Goal: Task Accomplishment & Management: Manage account settings

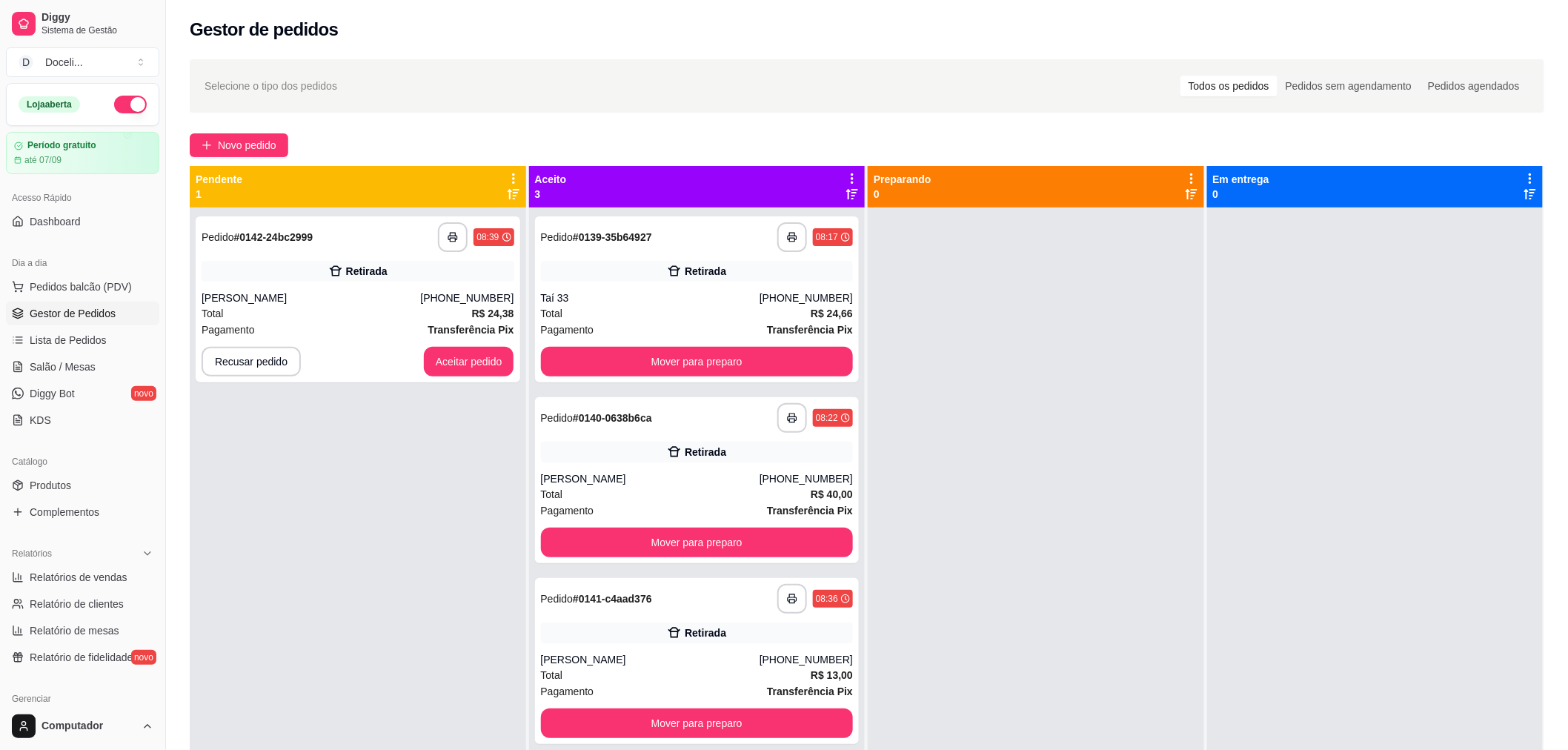
scroll to position [41, 0]
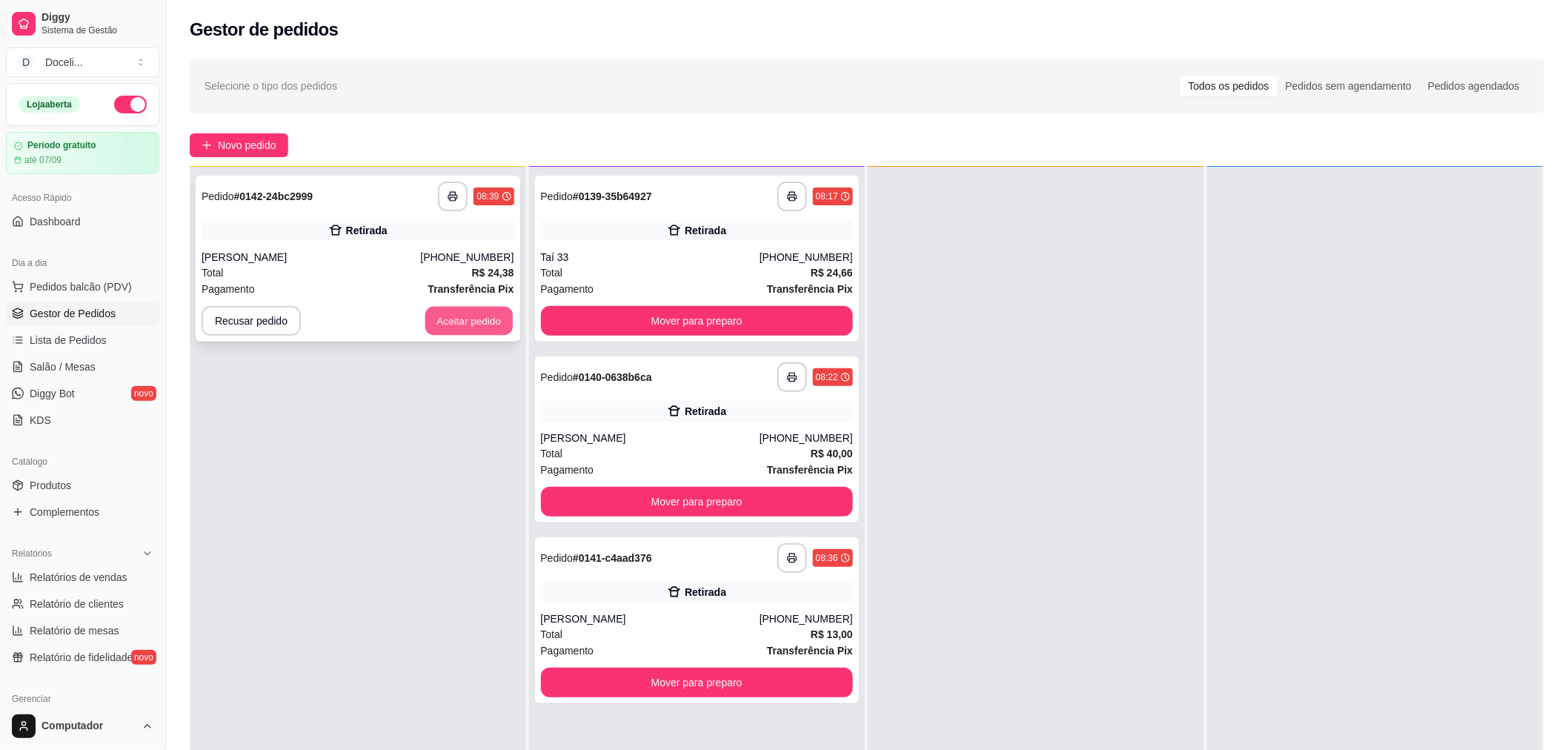
click at [444, 316] on button "Aceitar pedido" at bounding box center [468, 321] width 87 height 29
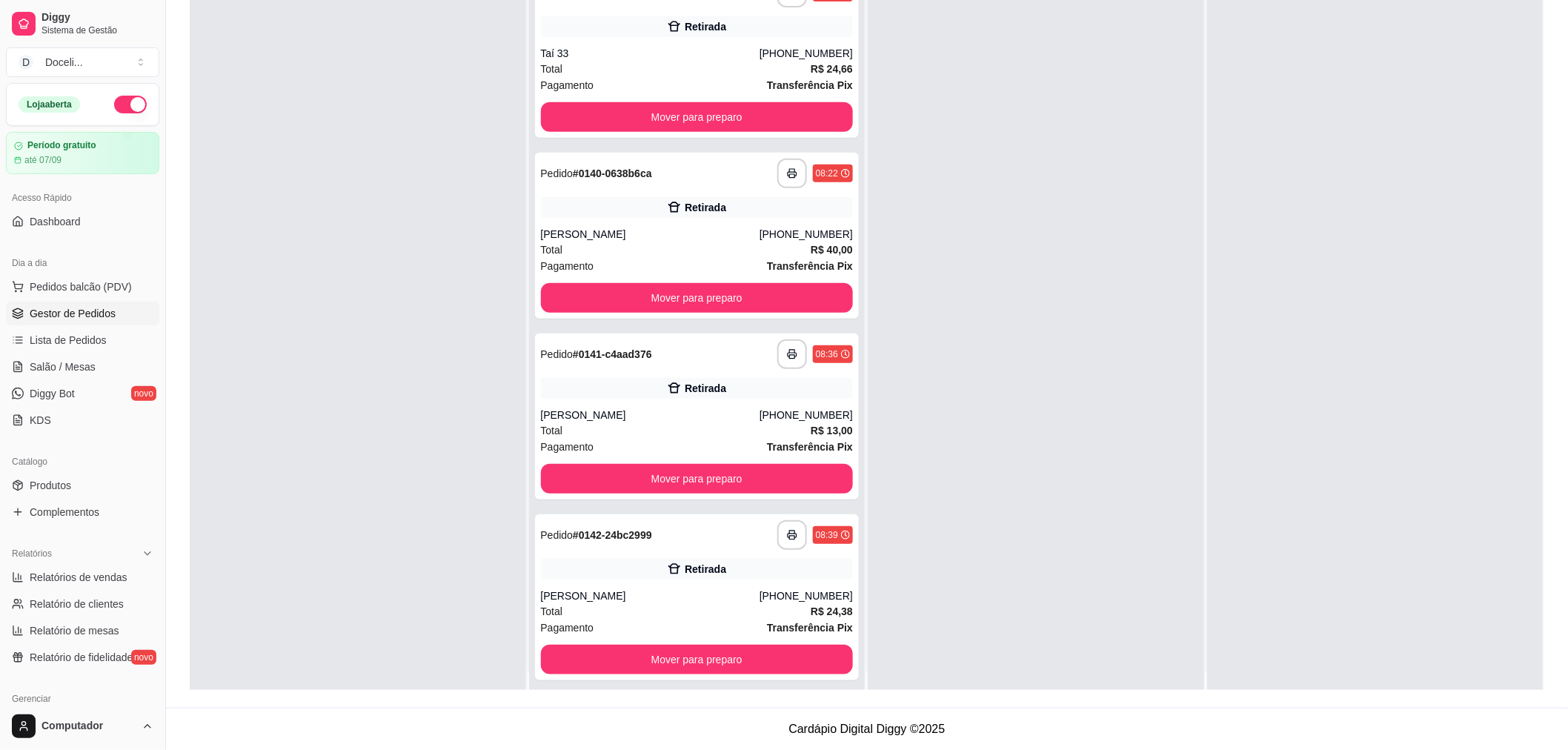
scroll to position [0, 0]
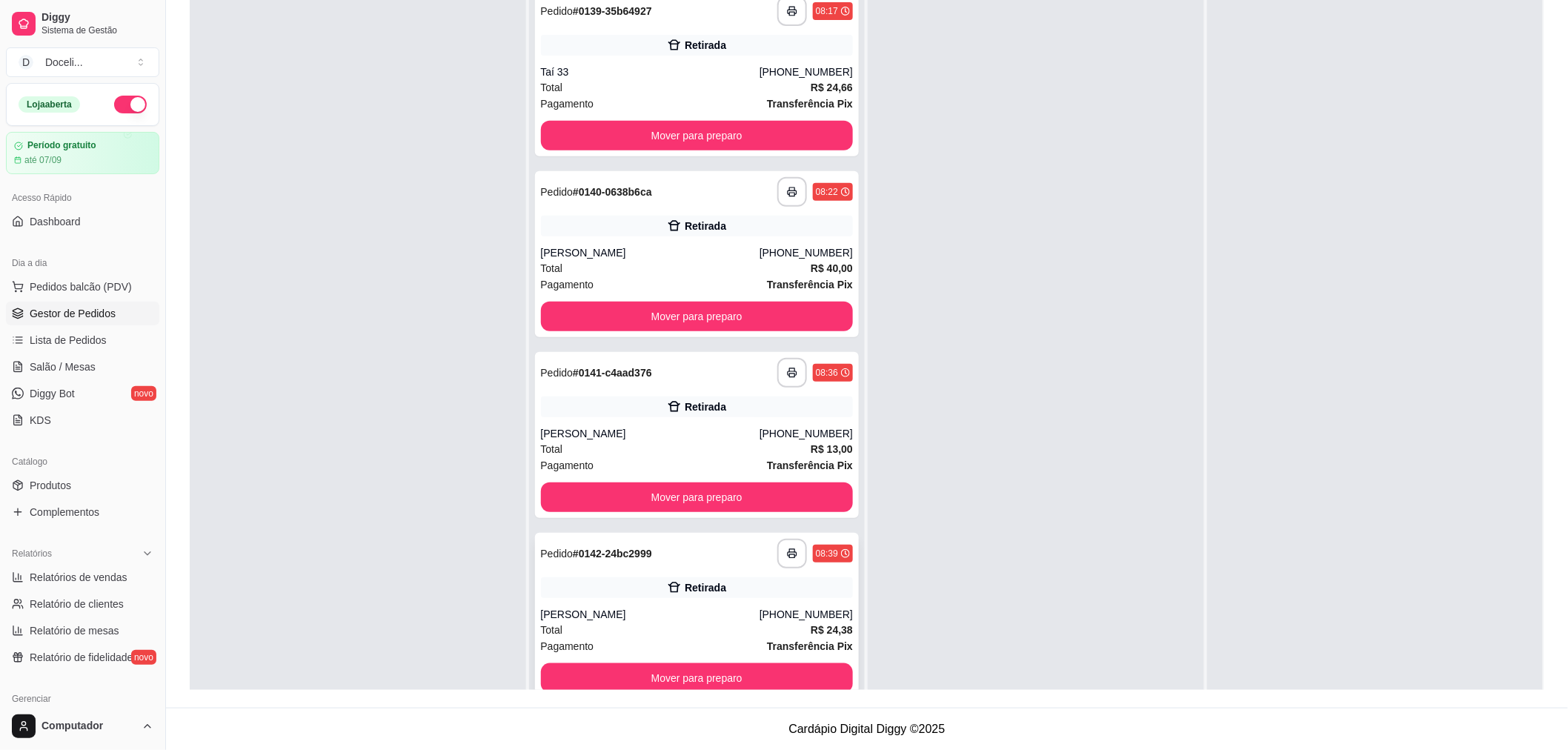
click at [608, 586] on div "Retirada" at bounding box center [697, 587] width 313 height 21
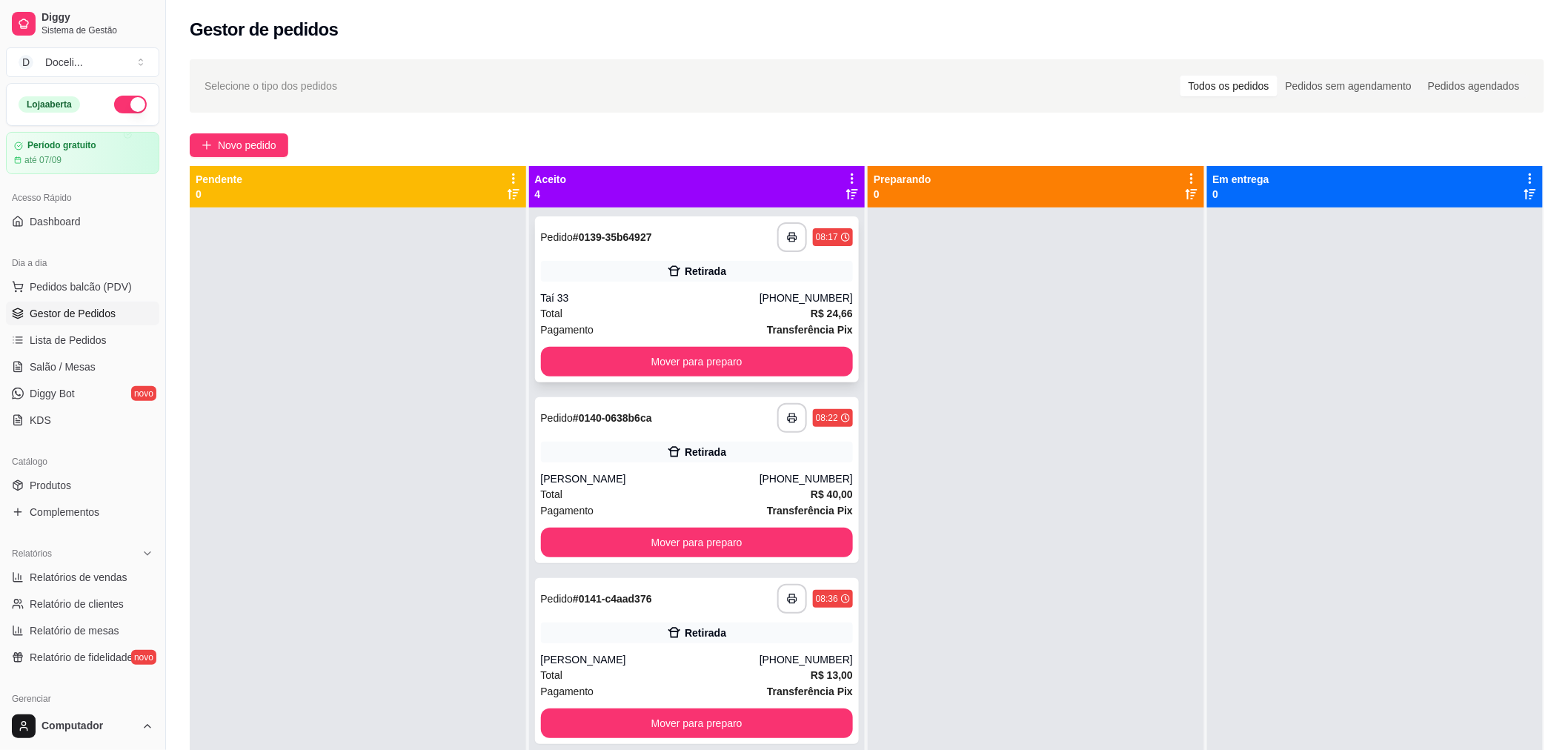
click at [728, 233] on div "**********" at bounding box center [697, 238] width 313 height 30
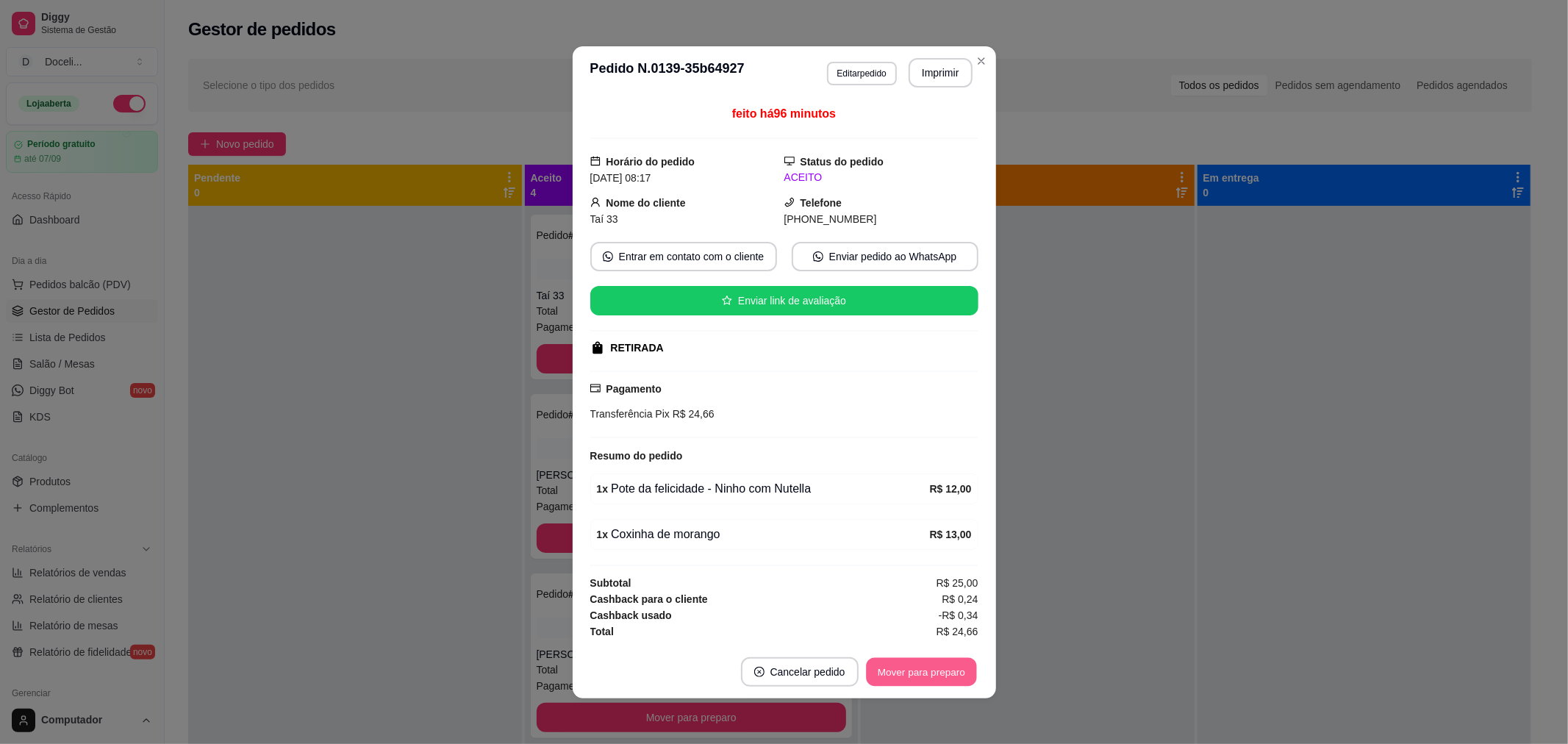
click at [899, 679] on button "Mover para preparo" at bounding box center [921, 671] width 110 height 29
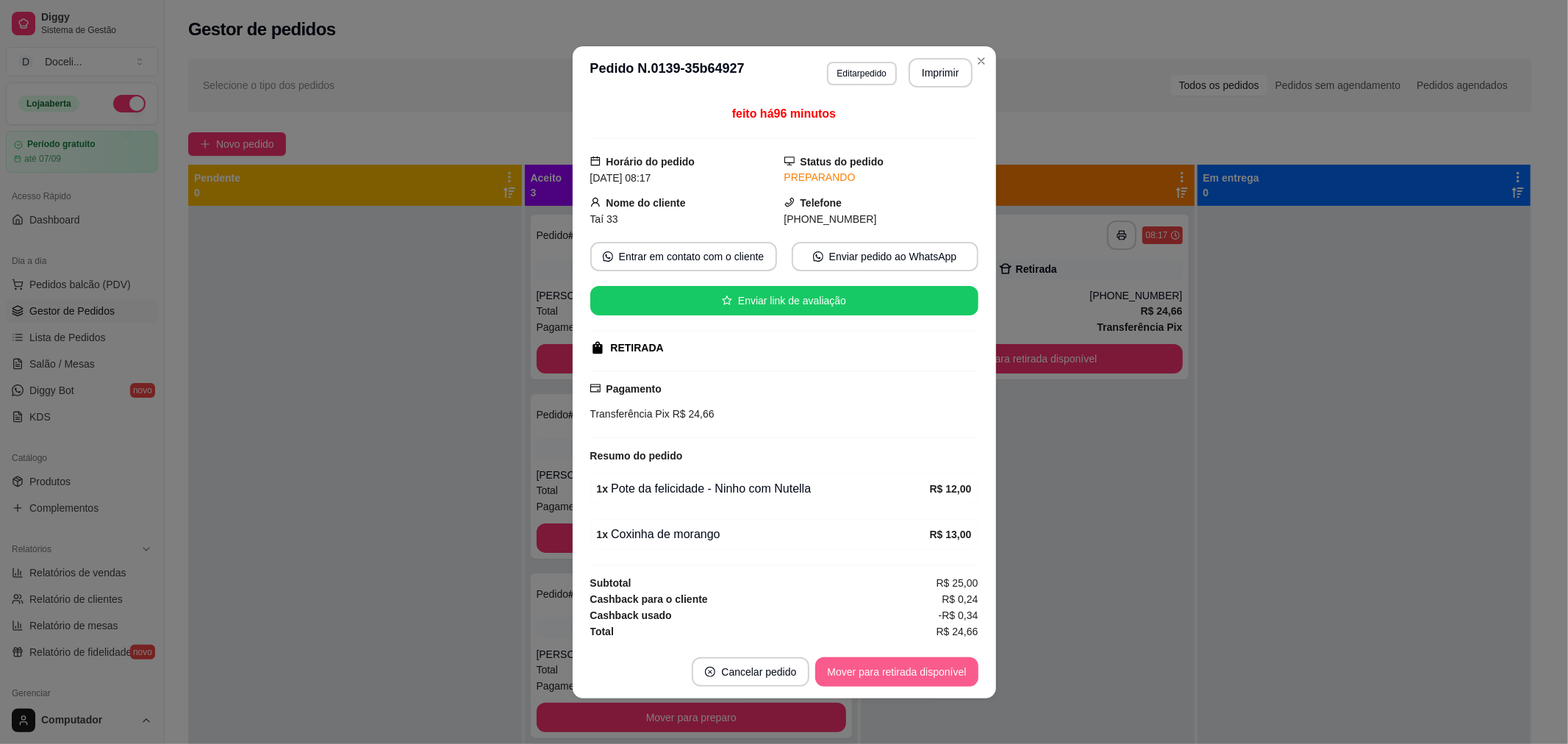
click at [898, 671] on button "Mover para retirada disponível" at bounding box center [896, 672] width 162 height 30
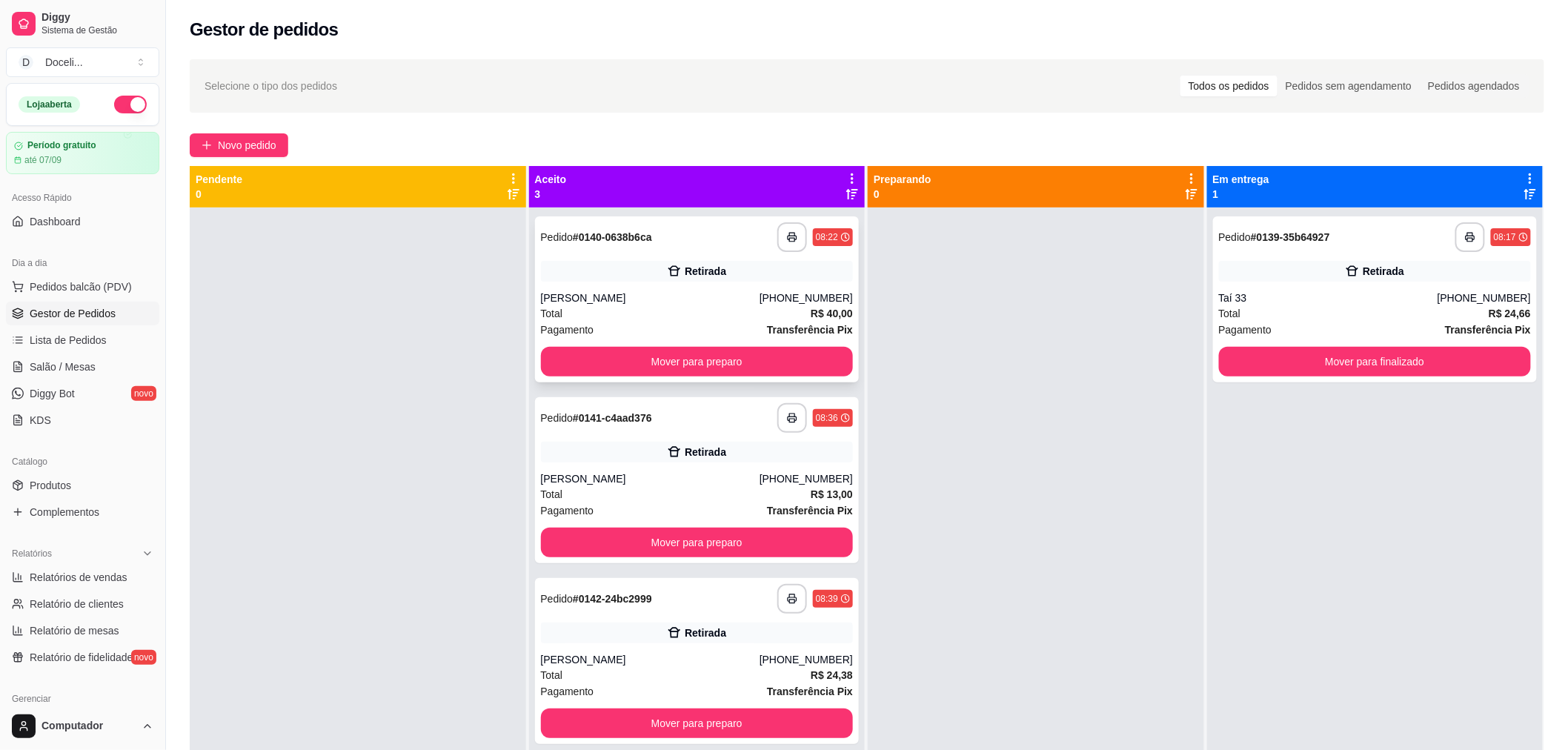
click at [697, 233] on div "**********" at bounding box center [697, 238] width 313 height 30
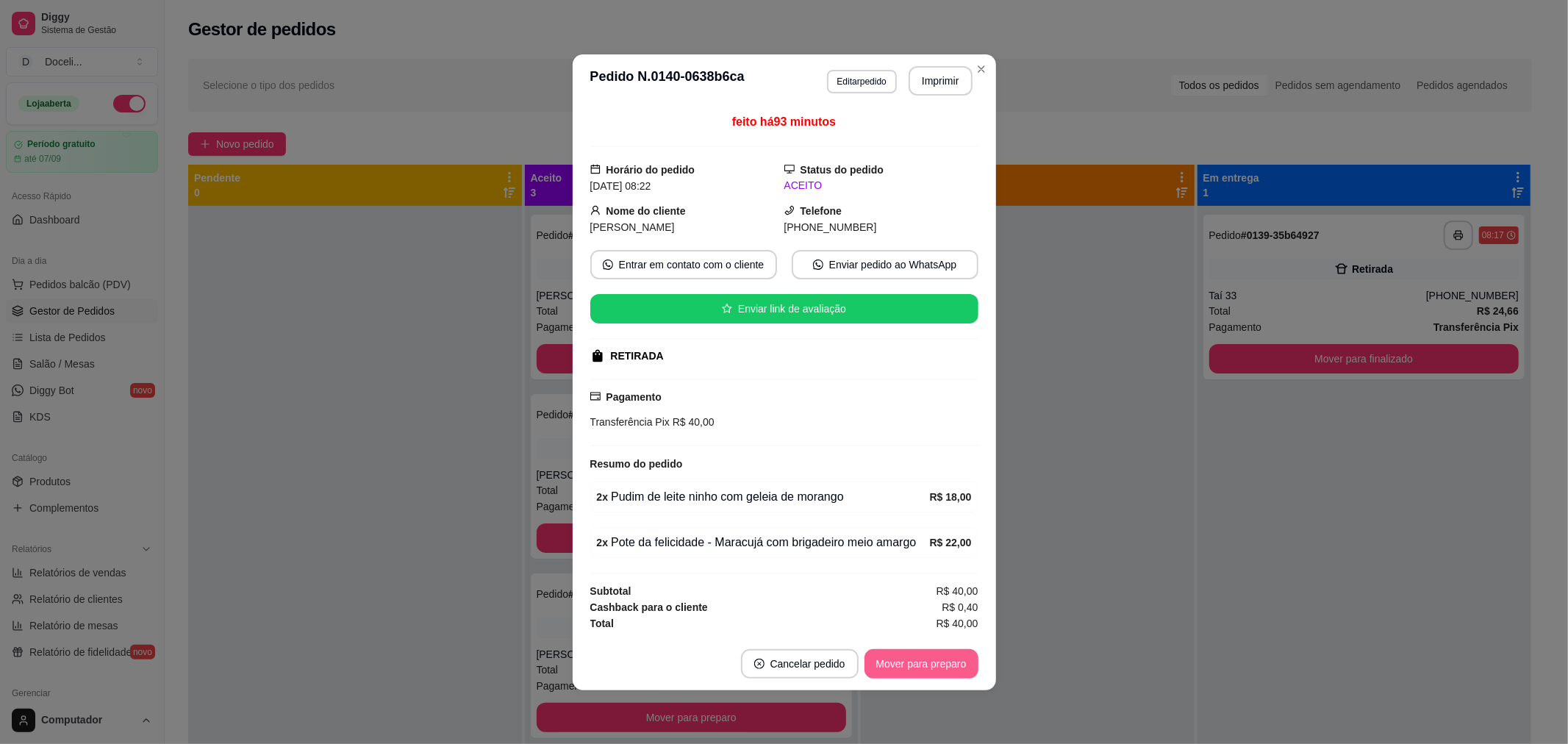
click at [927, 665] on button "Mover para preparo" at bounding box center [921, 664] width 114 height 30
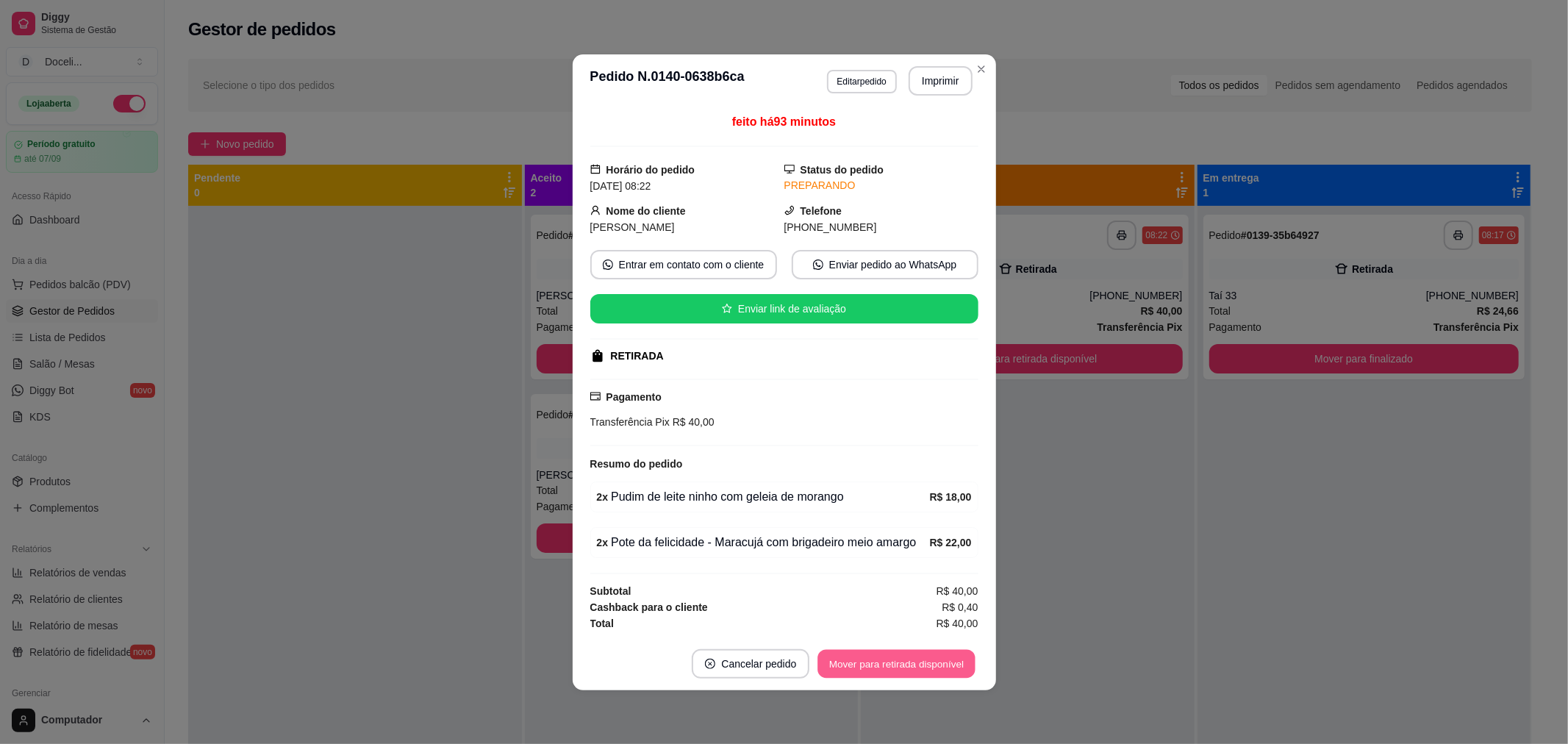
click at [927, 665] on button "Mover para retirada disponível" at bounding box center [896, 663] width 157 height 29
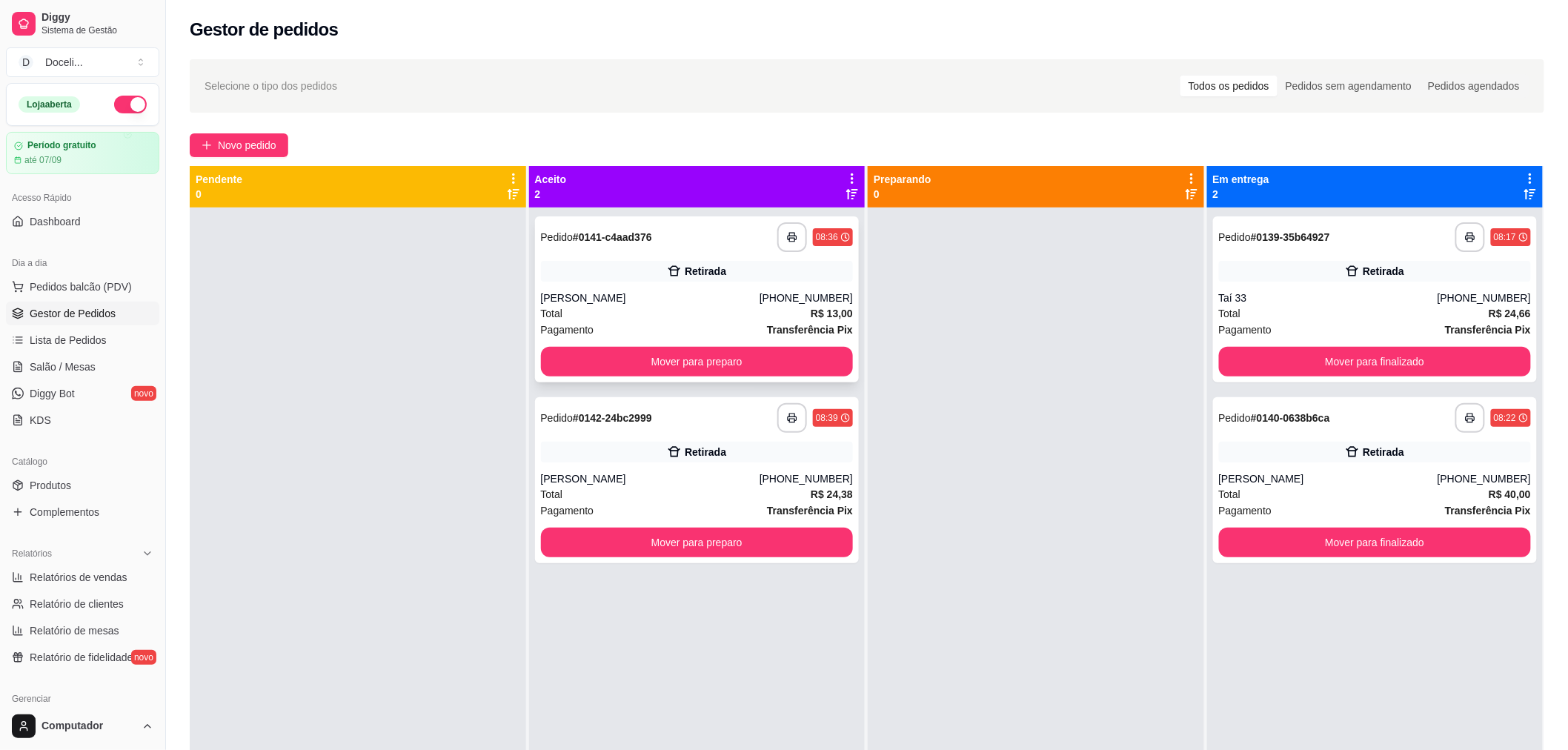
click at [691, 245] on div "**********" at bounding box center [697, 238] width 313 height 30
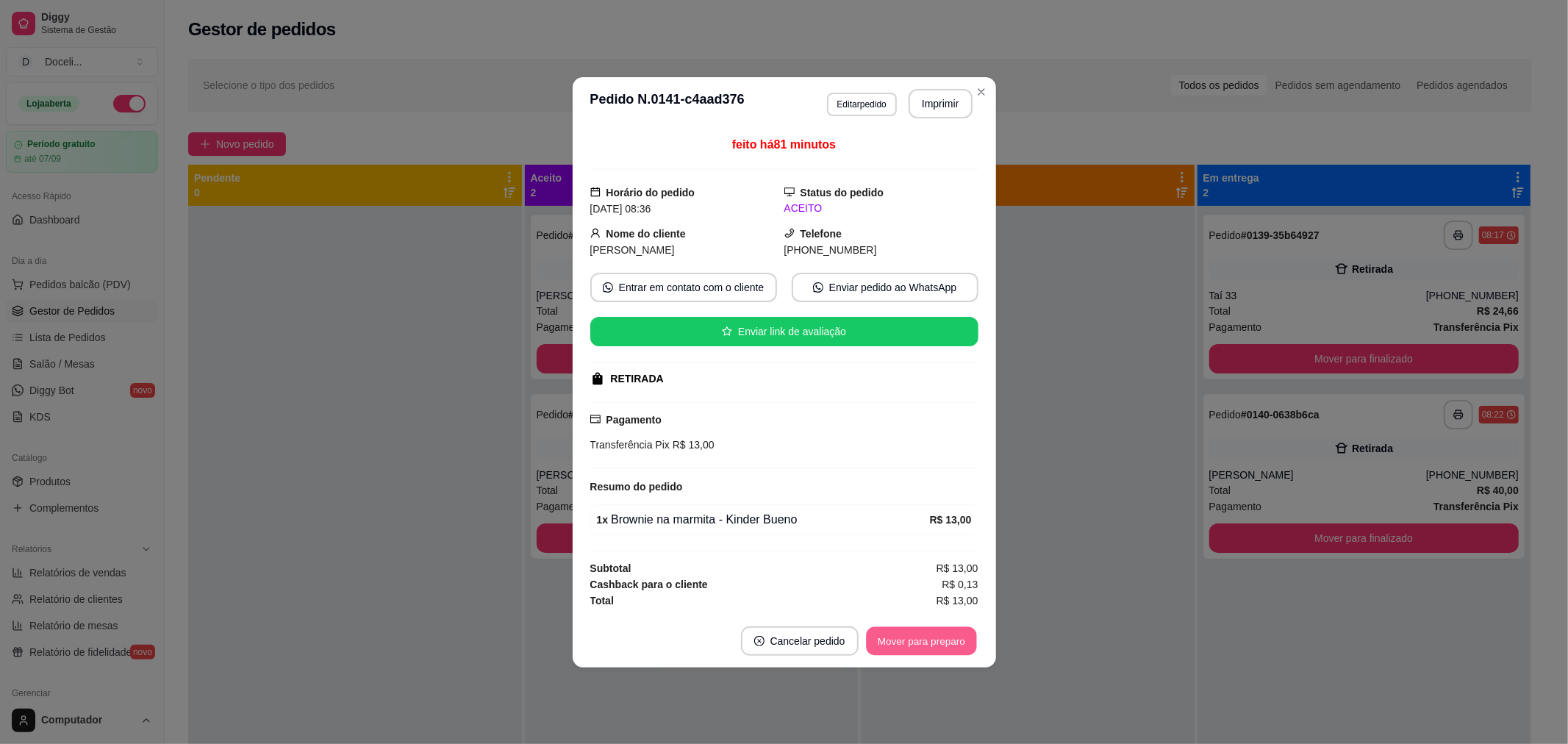
click at [883, 639] on button "Mover para preparo" at bounding box center [921, 640] width 110 height 29
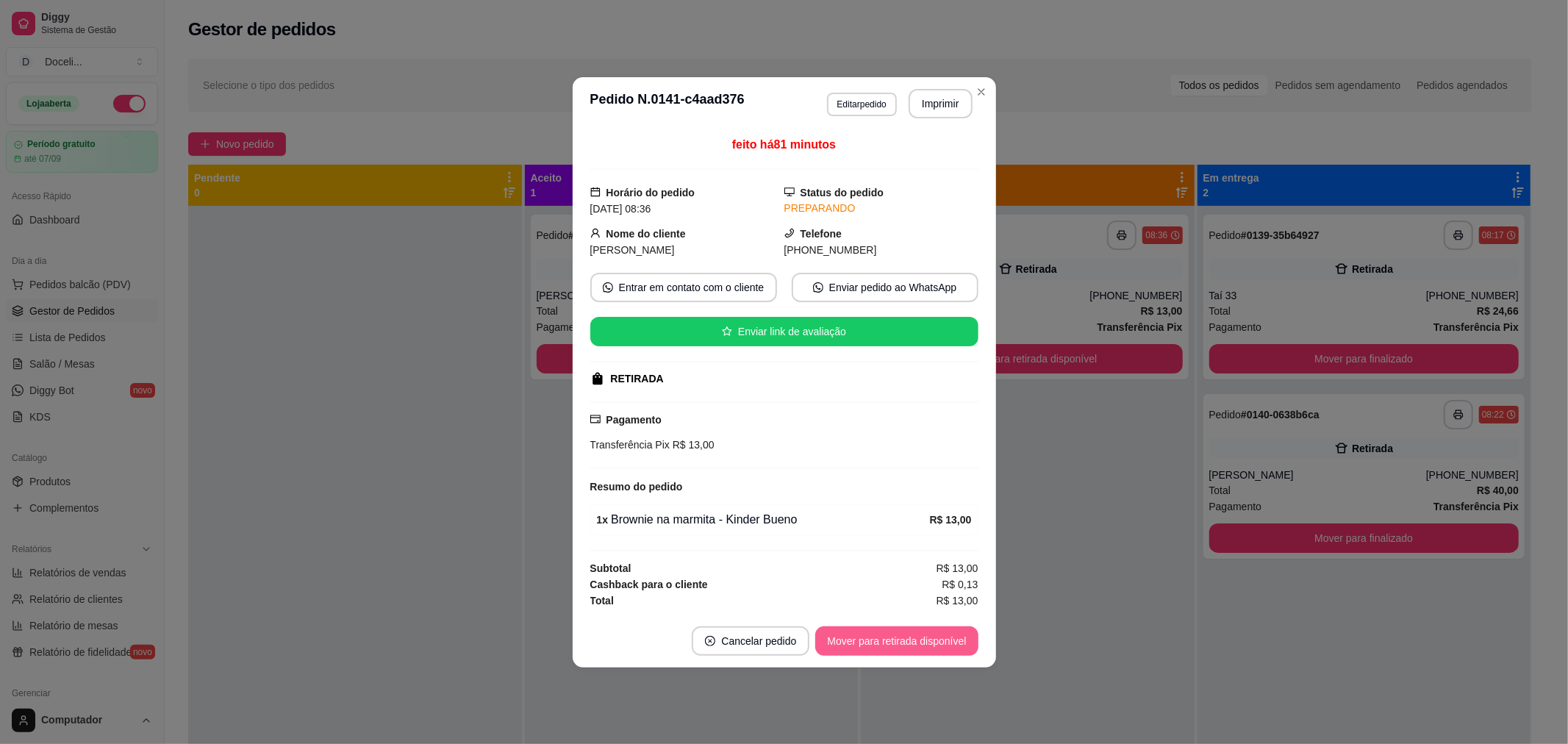
click at [876, 640] on button "Mover para retirada disponível" at bounding box center [896, 641] width 162 height 30
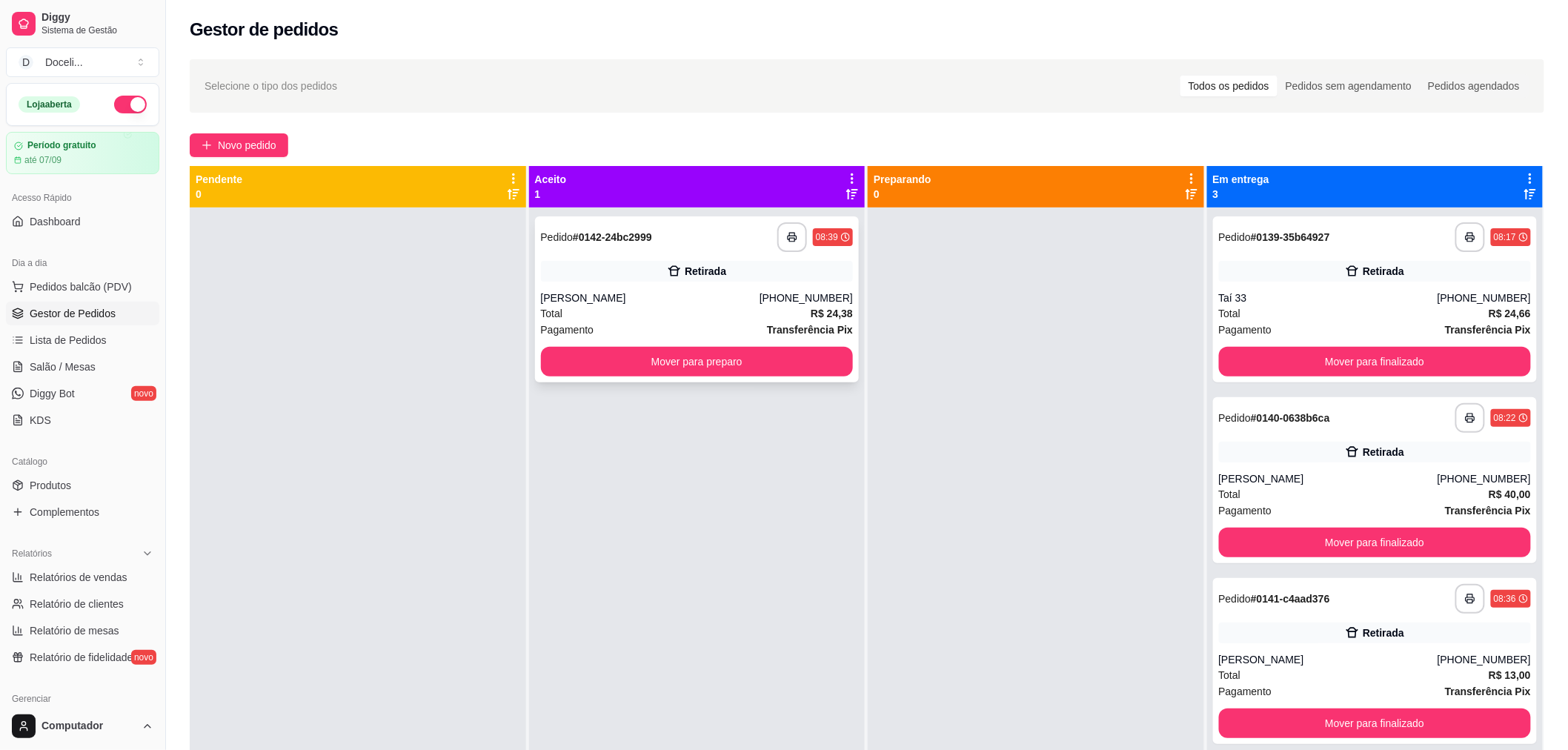
click at [708, 242] on div "**********" at bounding box center [697, 238] width 313 height 30
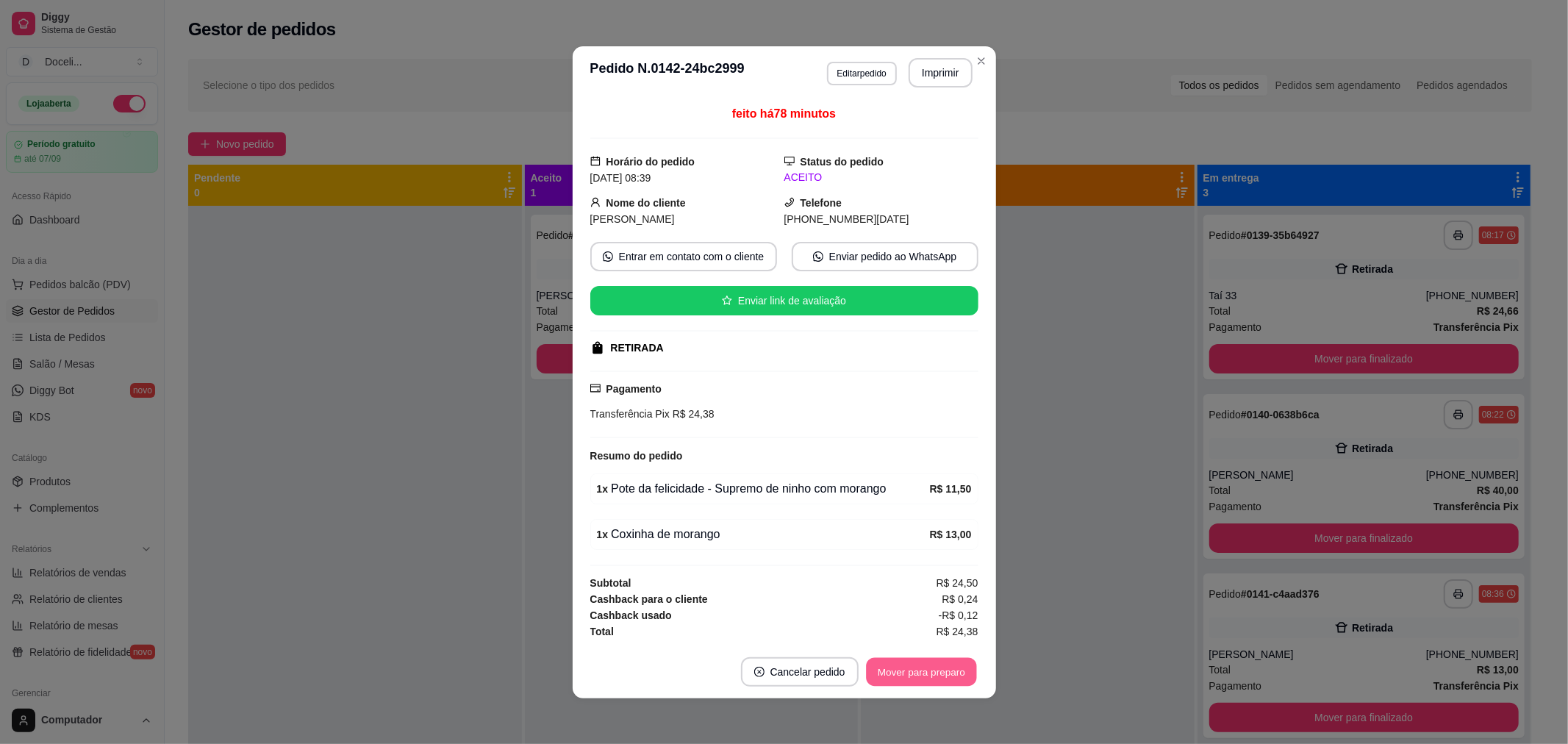
click at [939, 678] on button "Mover para preparo" at bounding box center [921, 671] width 110 height 29
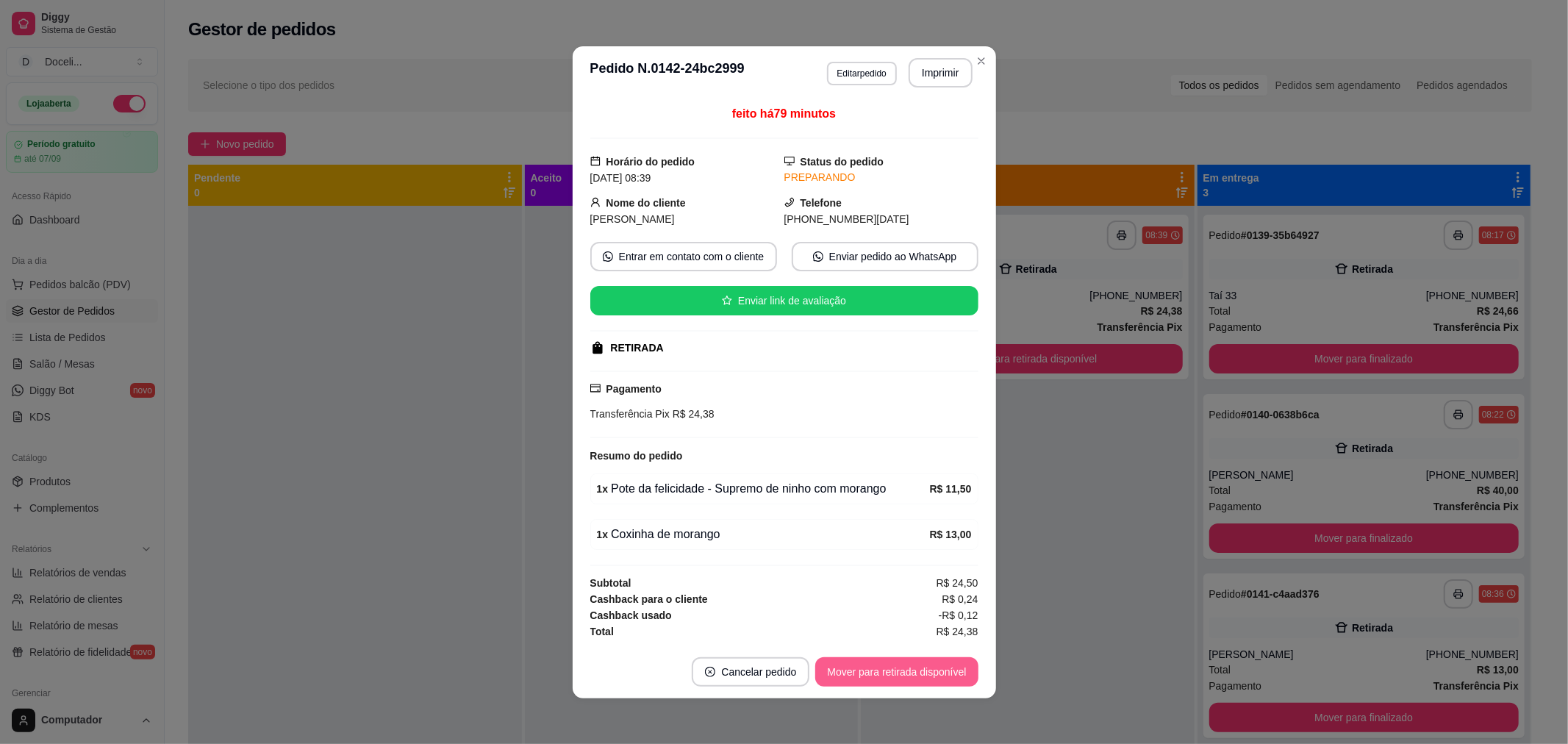
click at [920, 669] on button "Mover para retirada disponível" at bounding box center [896, 672] width 162 height 30
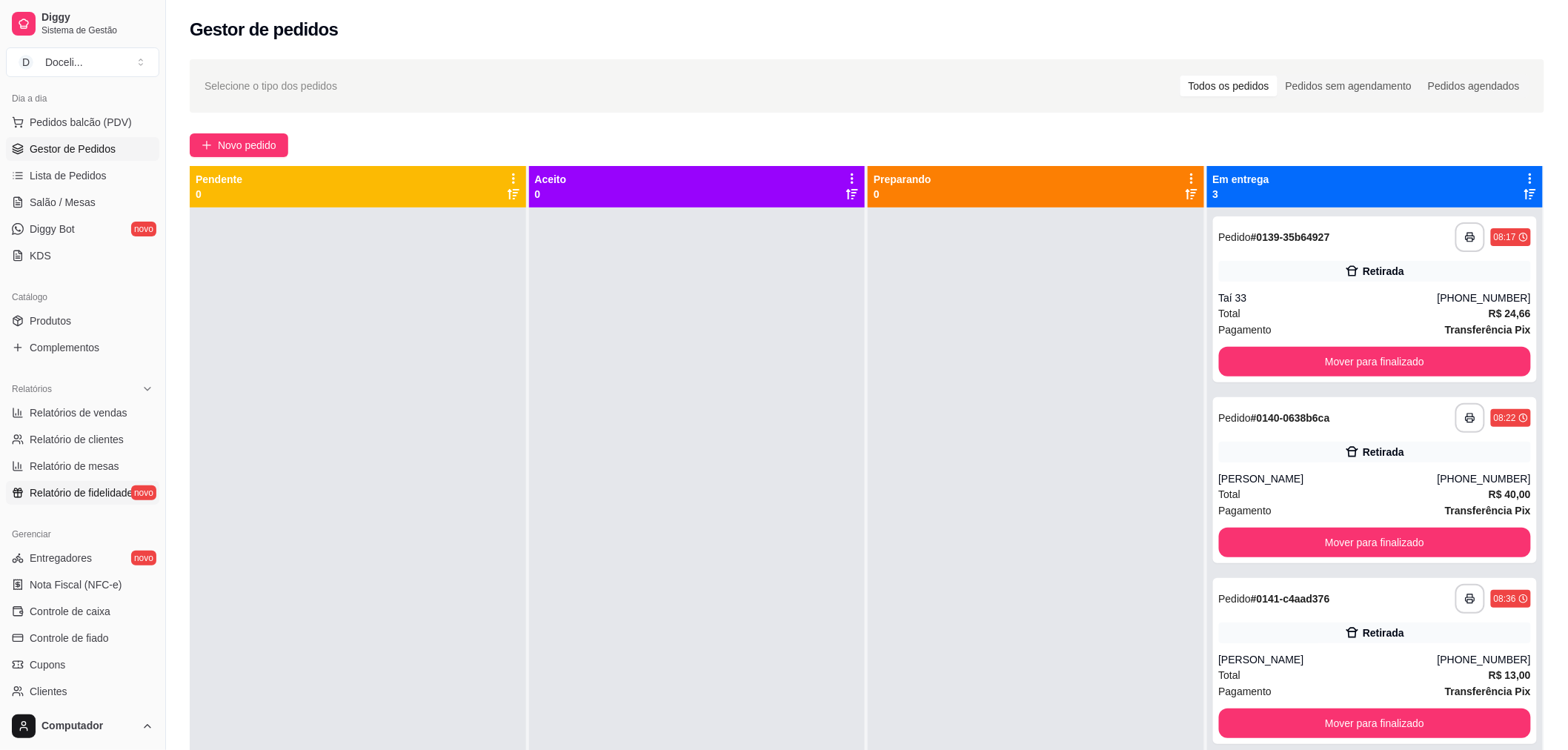
scroll to position [316, 0]
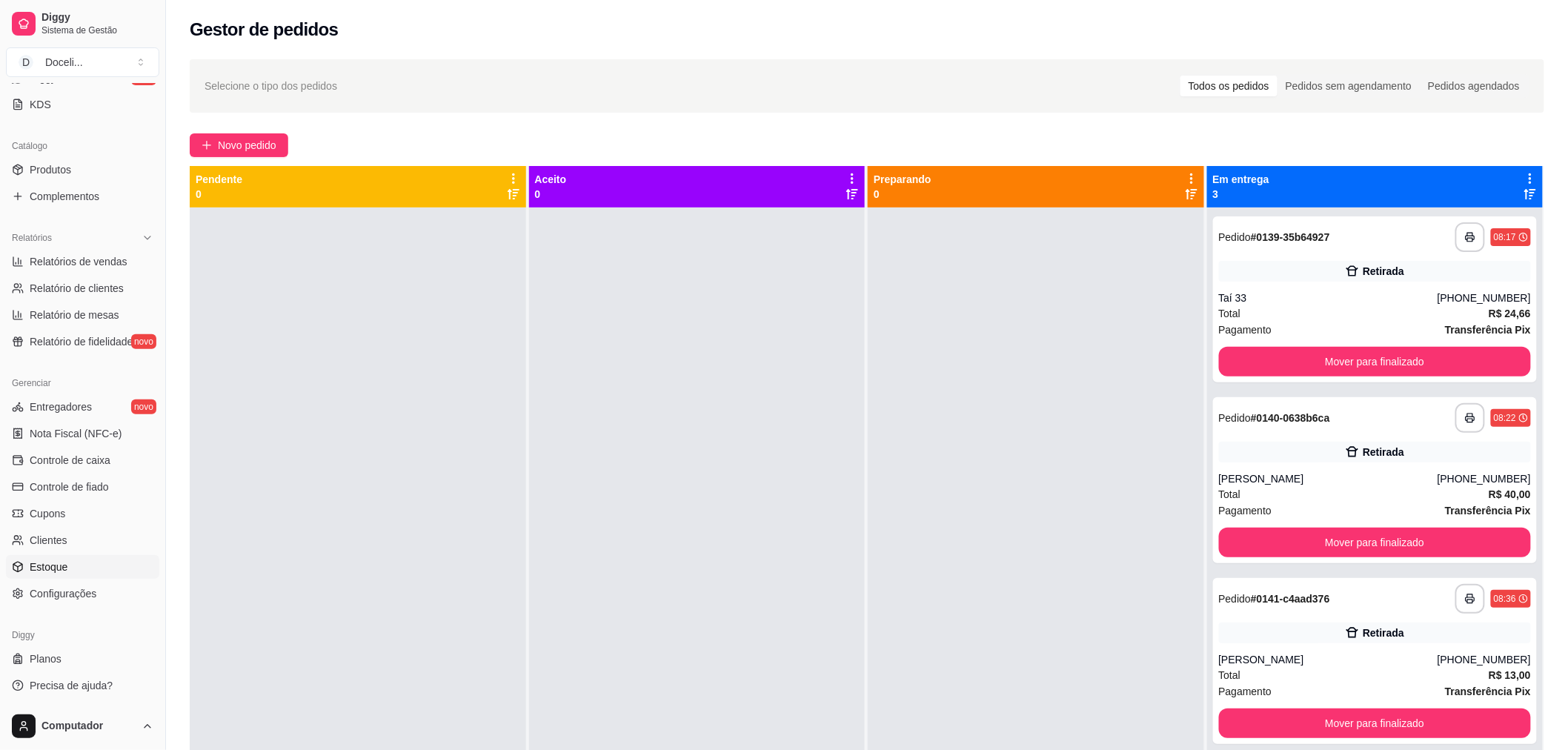
click at [51, 566] on span "Estoque" at bounding box center [49, 567] width 38 height 15
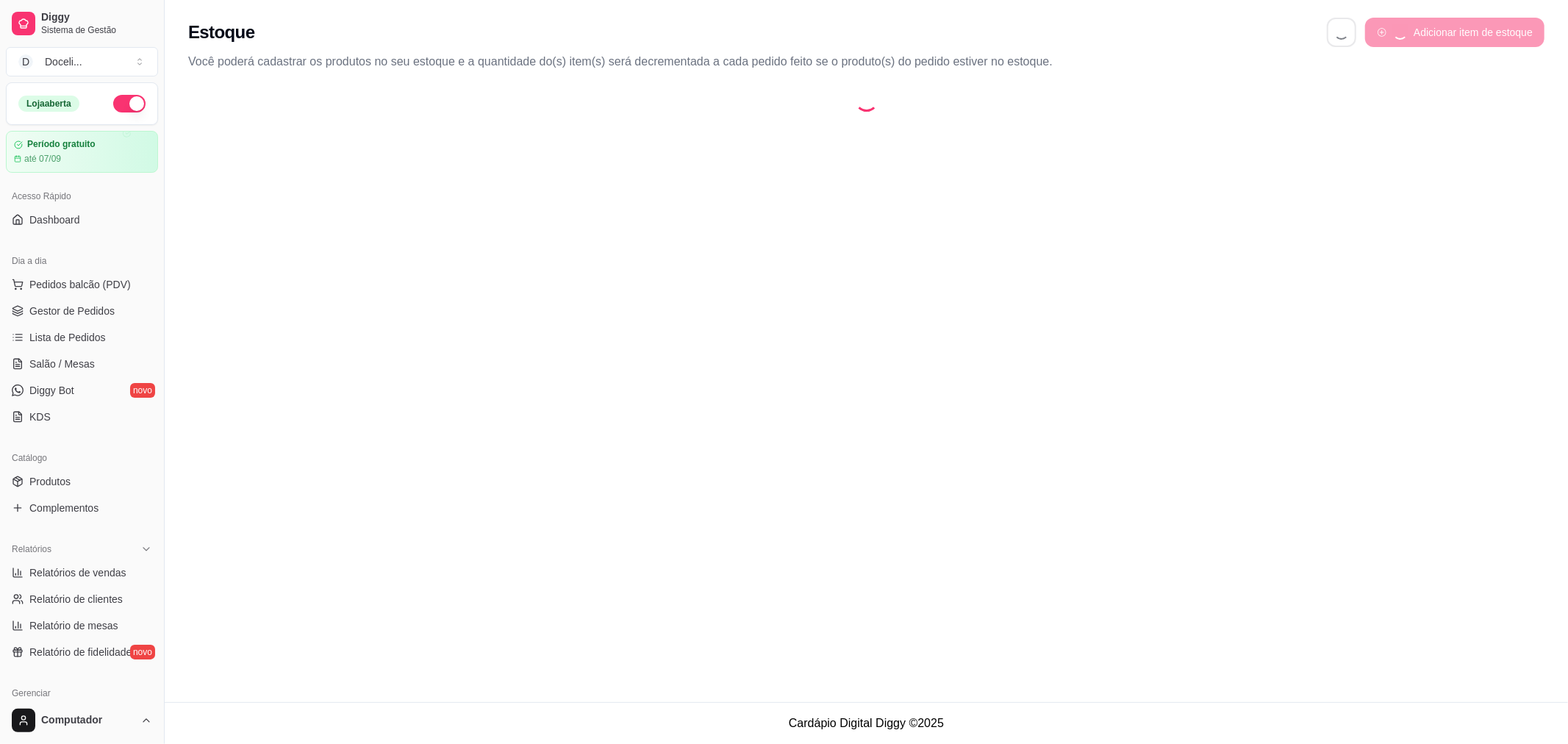
select select "QUANTITY_ORDER"
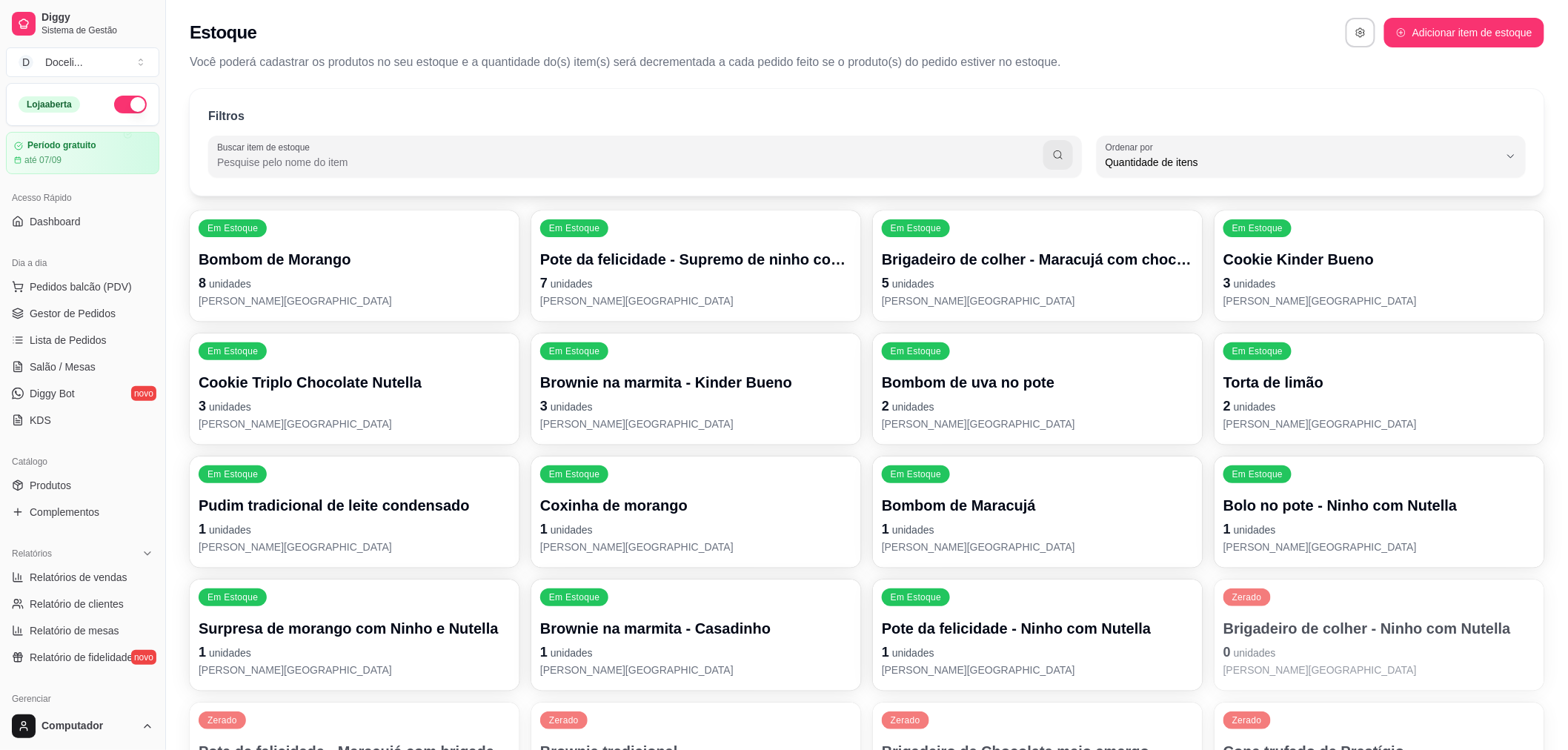
scroll to position [13, 0]
click at [52, 484] on span "Produtos" at bounding box center [51, 485] width 42 height 15
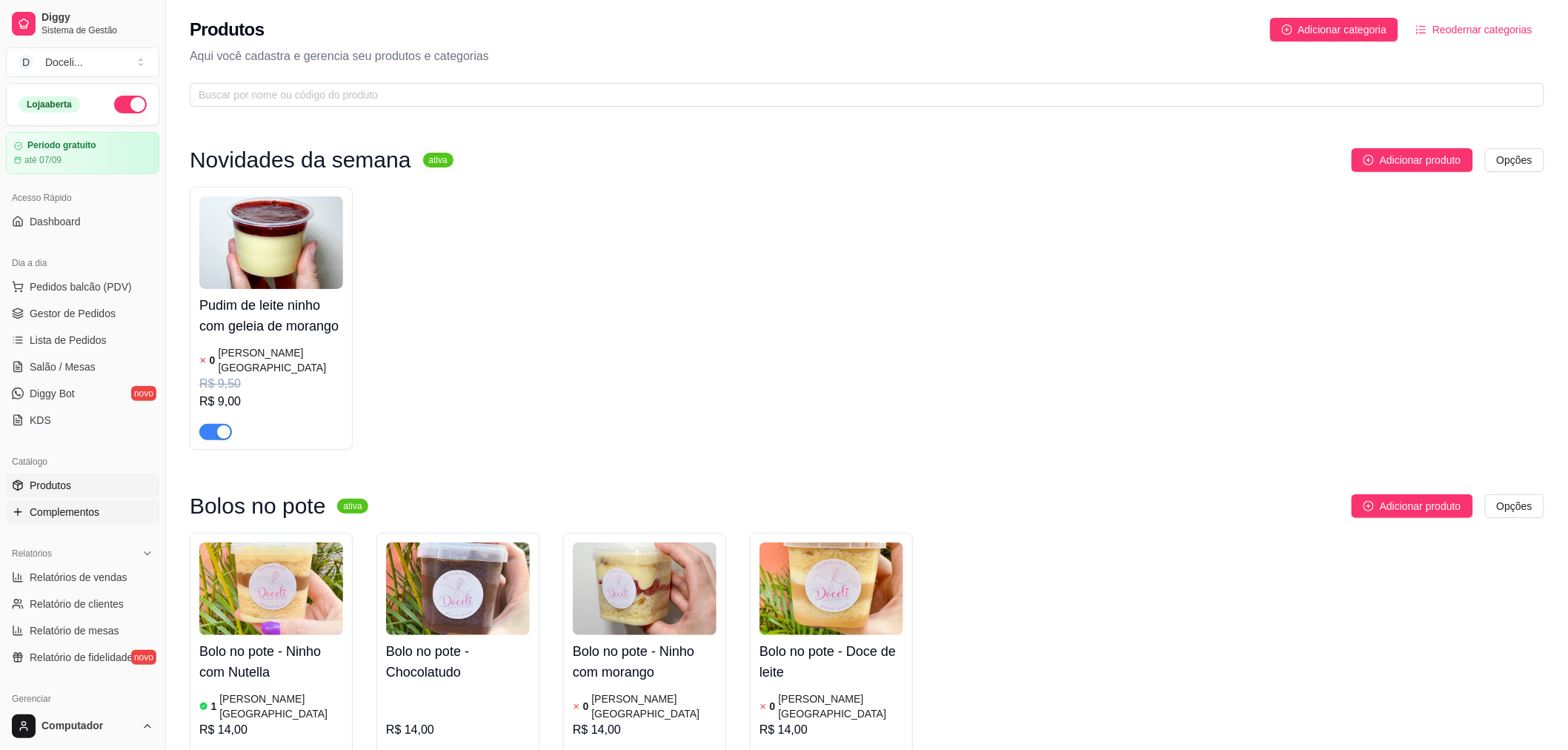
scroll to position [164, 0]
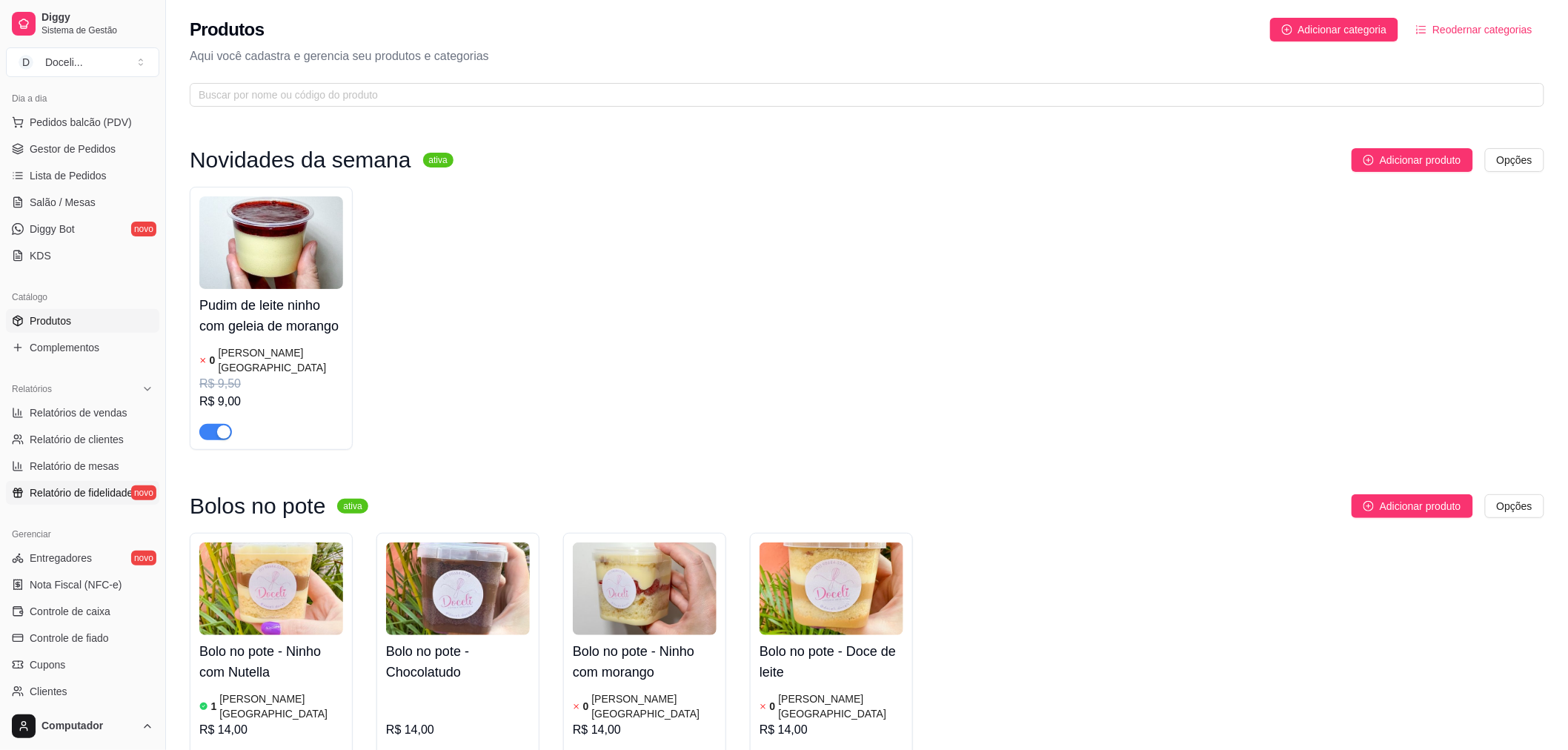
click at [85, 487] on span "Relatório de fidelidade" at bounding box center [81, 493] width 103 height 15
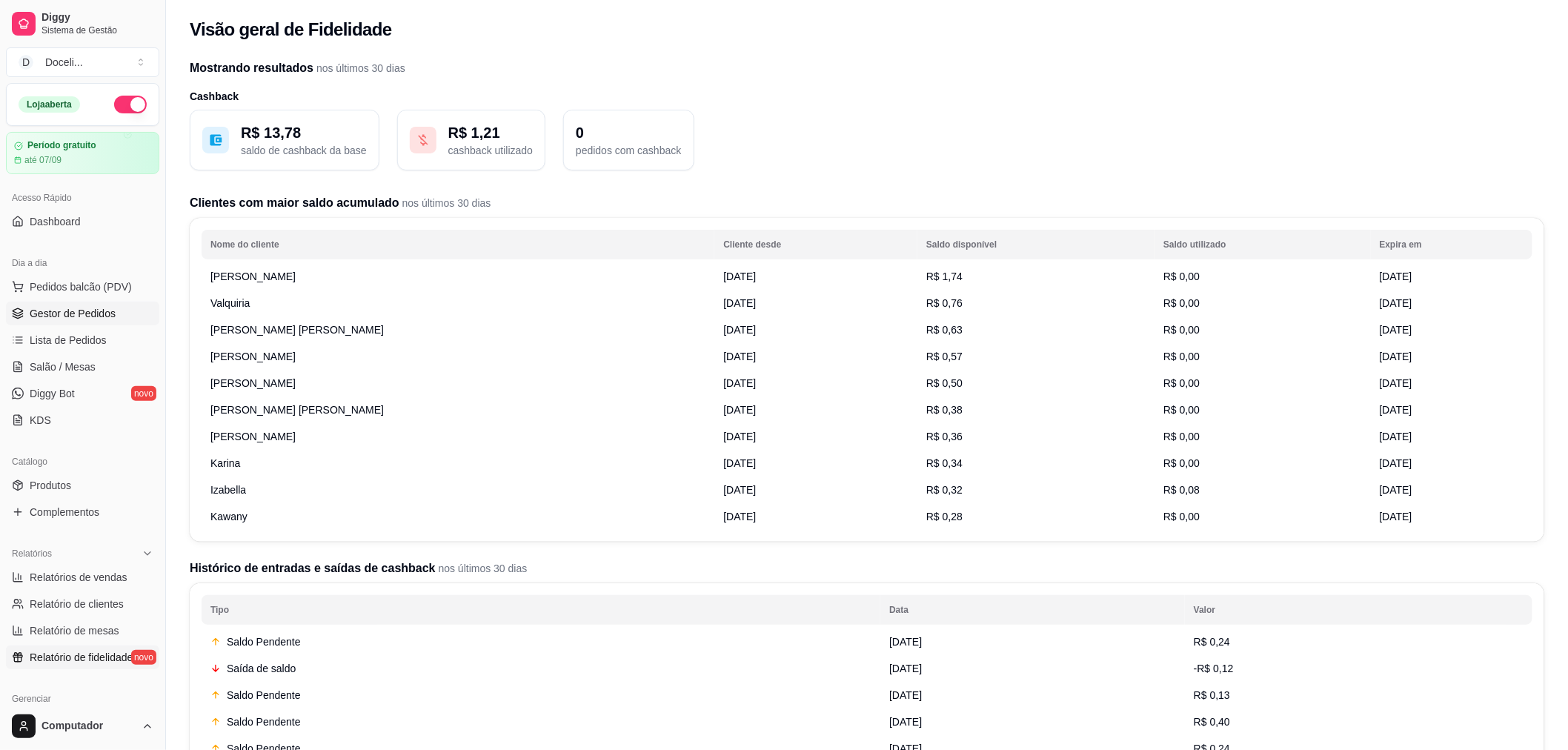
click at [98, 306] on span "Gestor de Pedidos" at bounding box center [72, 313] width 86 height 15
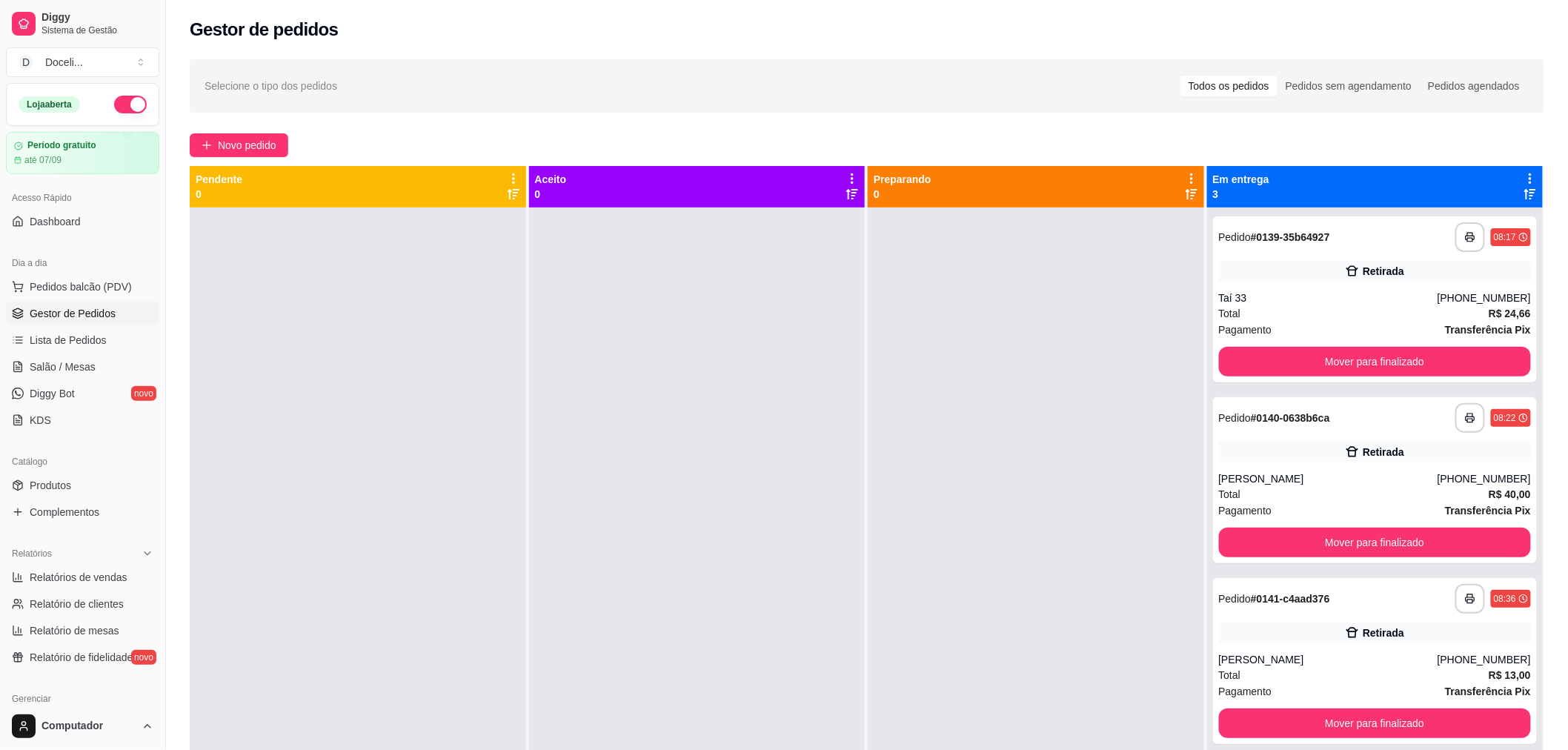
scroll to position [41, 0]
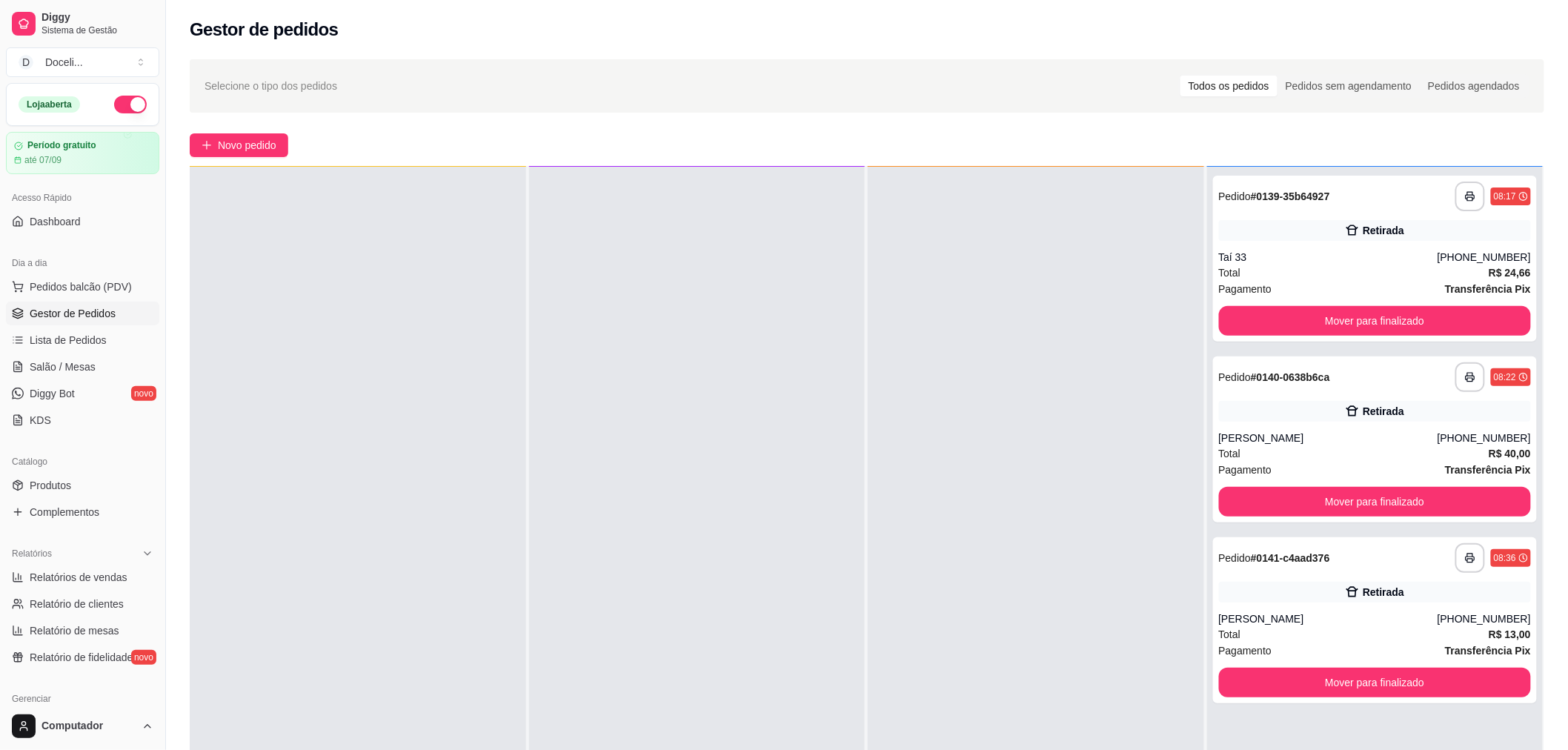
click at [960, 560] on div at bounding box center [1036, 542] width 336 height 750
